Goal: Information Seeking & Learning: Find specific fact

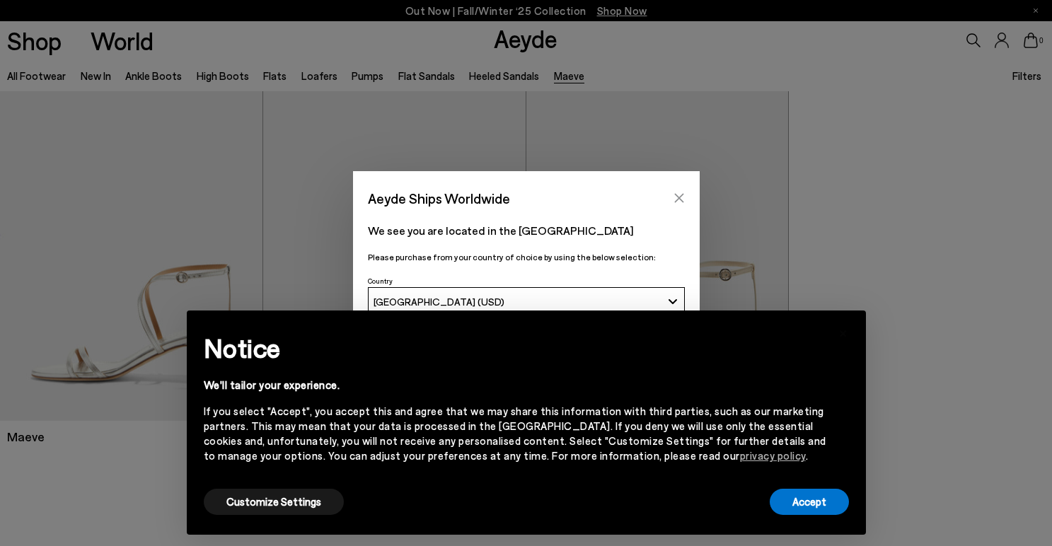
click at [680, 196] on icon "Close" at bounding box center [678, 198] width 9 height 9
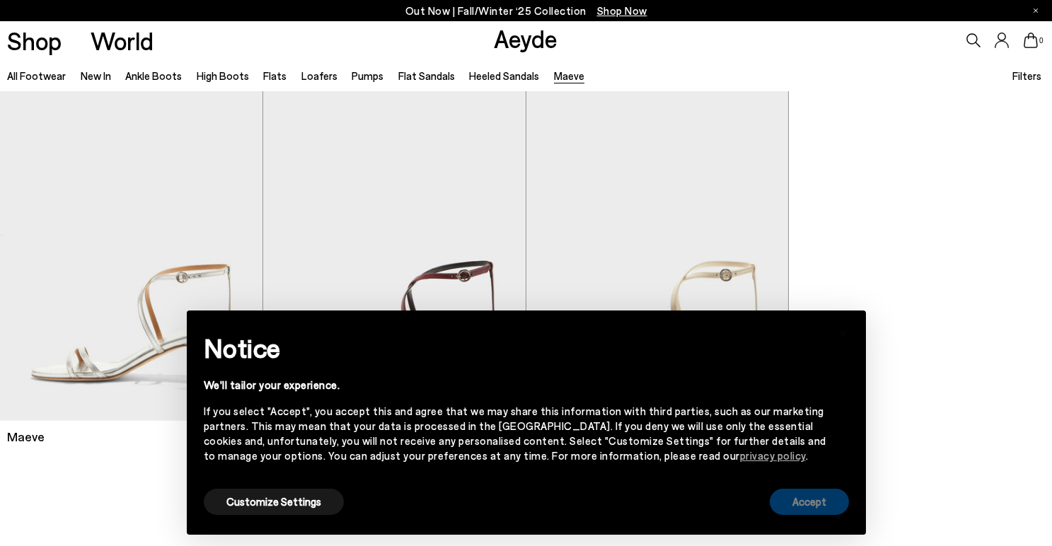
click at [807, 495] on button "Accept" at bounding box center [809, 502] width 79 height 26
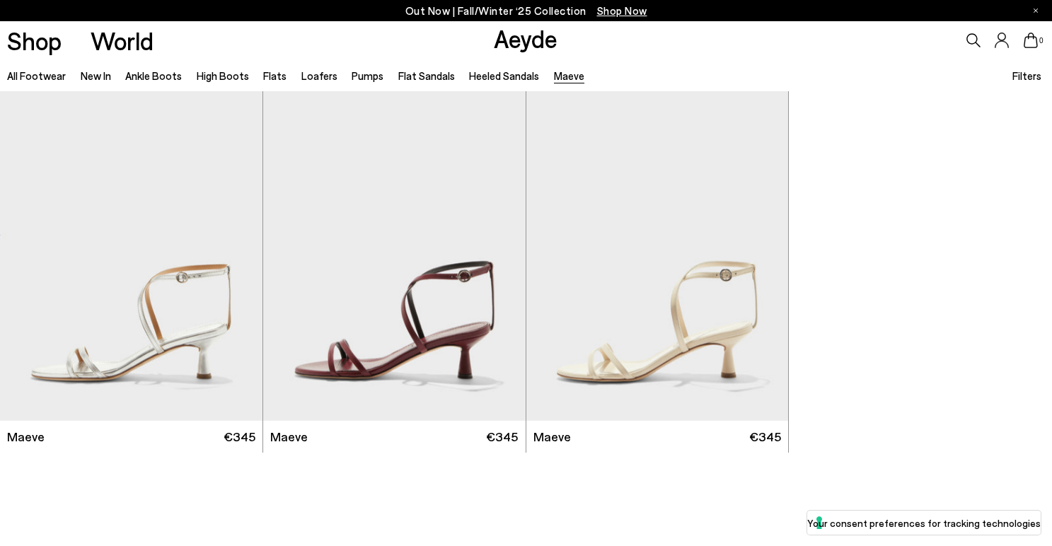
click at [970, 40] on icon at bounding box center [974, 40] width 14 height 14
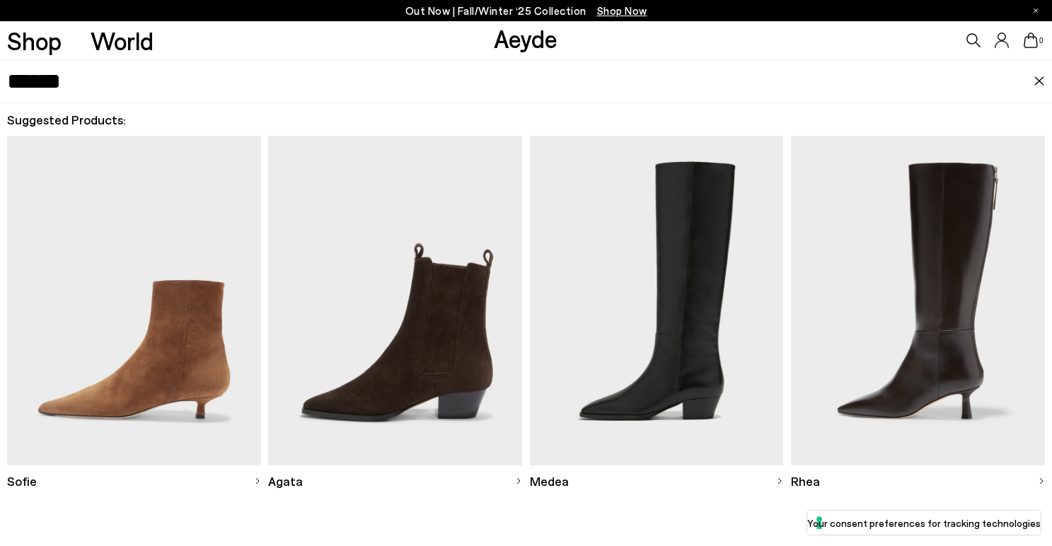
type input "******"
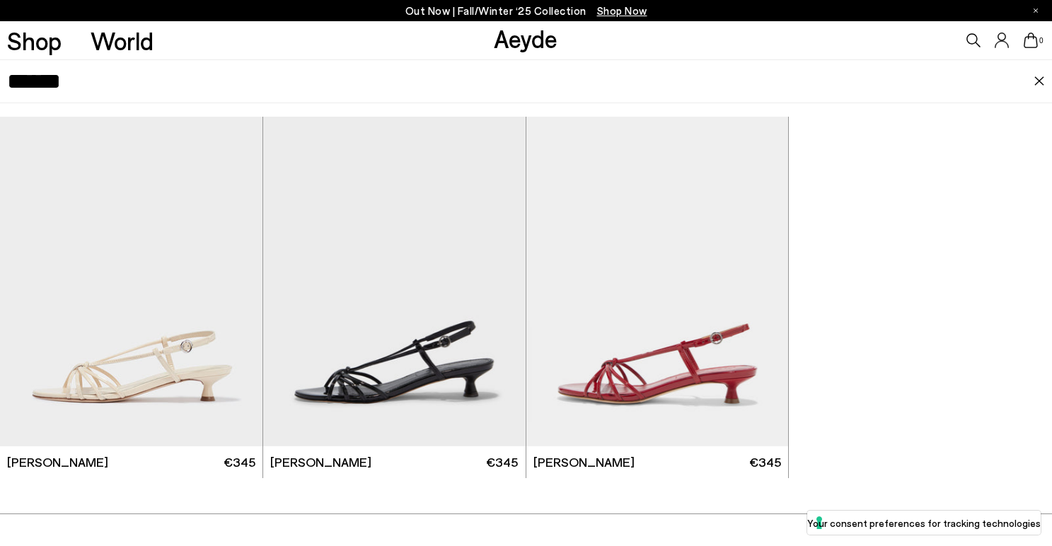
scroll to position [30, 0]
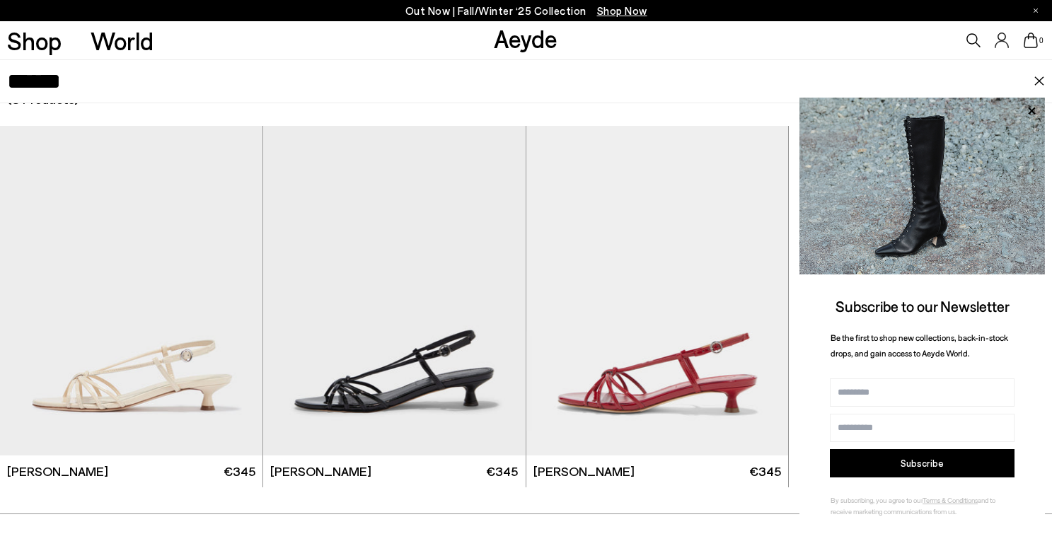
click at [1040, 79] on img at bounding box center [1039, 81] width 11 height 10
